Goal: Task Accomplishment & Management: Manage account settings

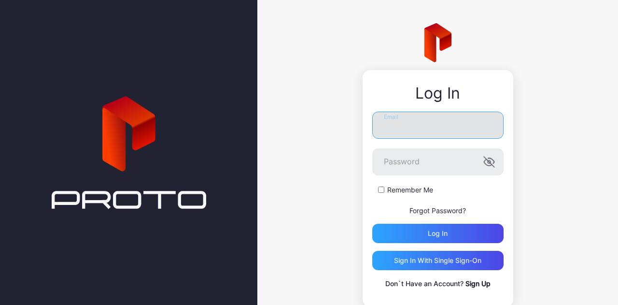
click at [402, 133] on input "Email" at bounding box center [437, 125] width 131 height 27
click at [481, 123] on keeper-lock "Open Keeper Popup" at bounding box center [487, 125] width 12 height 12
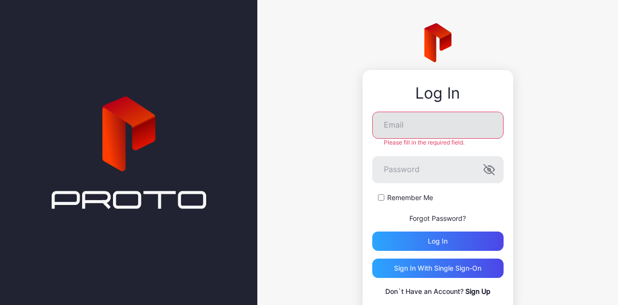
click at [481, 124] on keeper-lock "Open Keeper Popup" at bounding box center [487, 125] width 12 height 12
click at [481, 126] on keeper-lock "Open Keeper Popup" at bounding box center [487, 125] width 12 height 12
click at [427, 140] on keeper-draggable-element at bounding box center [413, 212] width 168 height 151
click at [428, 125] on input "Email" at bounding box center [437, 125] width 131 height 27
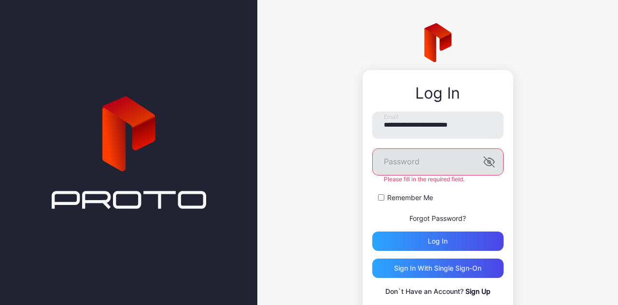
click at [470, 166] on keeper-lock "Open Keeper Popup" at bounding box center [476, 162] width 12 height 12
type input "**********"
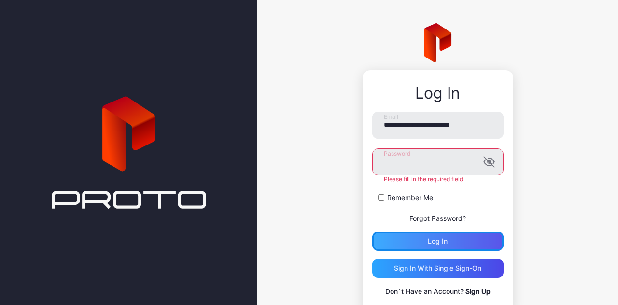
click at [452, 234] on div "Log in" at bounding box center [437, 240] width 131 height 19
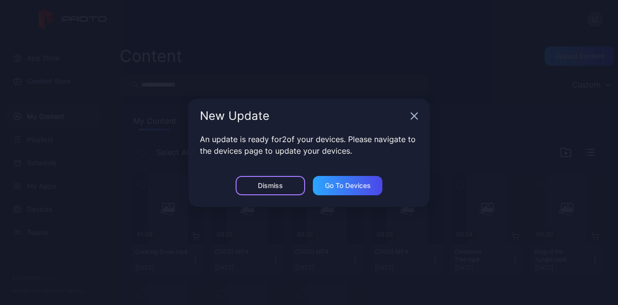
click at [268, 183] on div "Dismiss" at bounding box center [270, 186] width 25 height 8
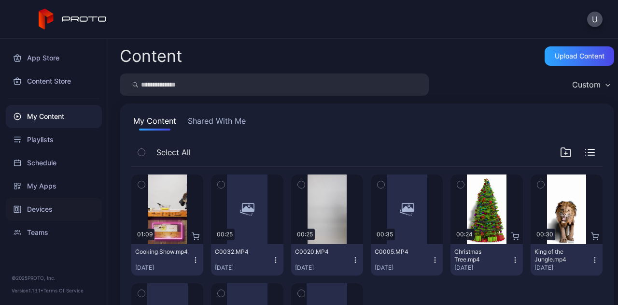
click at [42, 210] on div "Devices" at bounding box center [54, 209] width 96 height 23
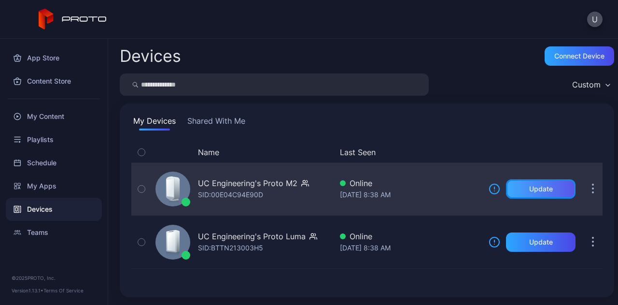
click at [529, 192] on div "Update" at bounding box center [541, 189] width 24 height 8
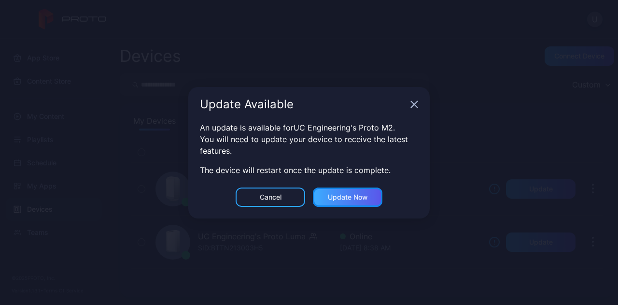
click at [332, 201] on div "Update now" at bounding box center [348, 196] width 70 height 19
